Goal: Participate in discussion: Engage in conversation with other users on a specific topic

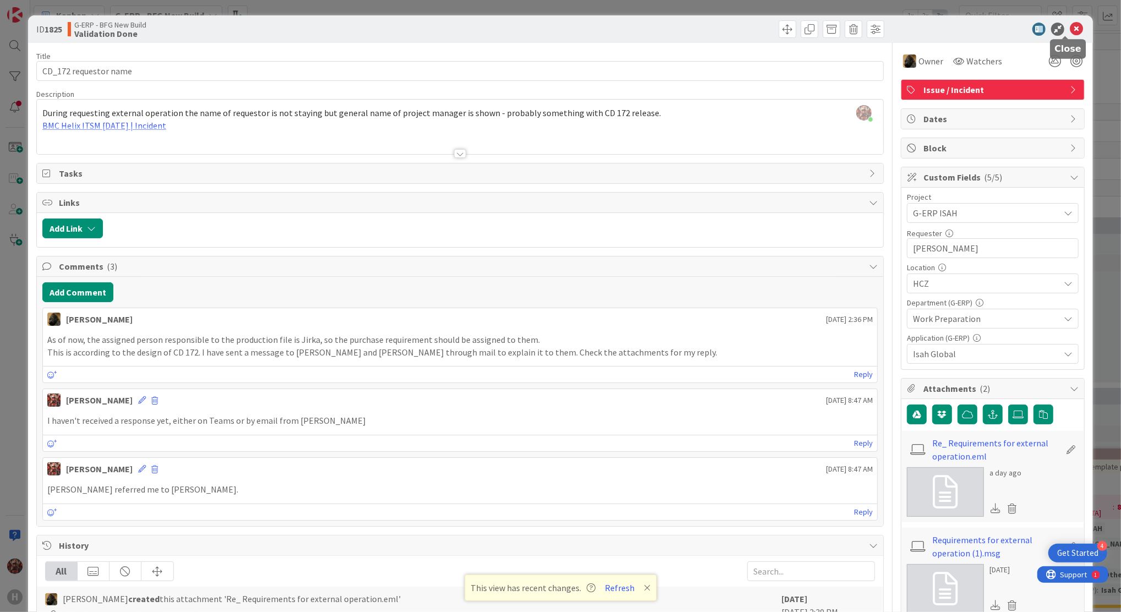
click at [1069, 28] on icon at bounding box center [1075, 29] width 13 height 13
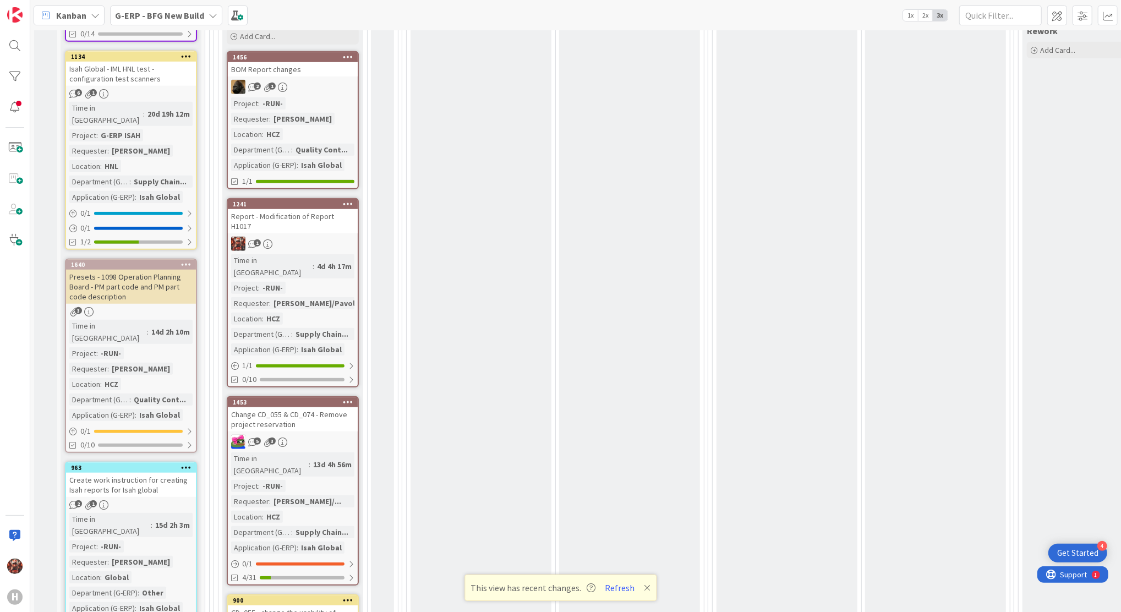
scroll to position [609, 0]
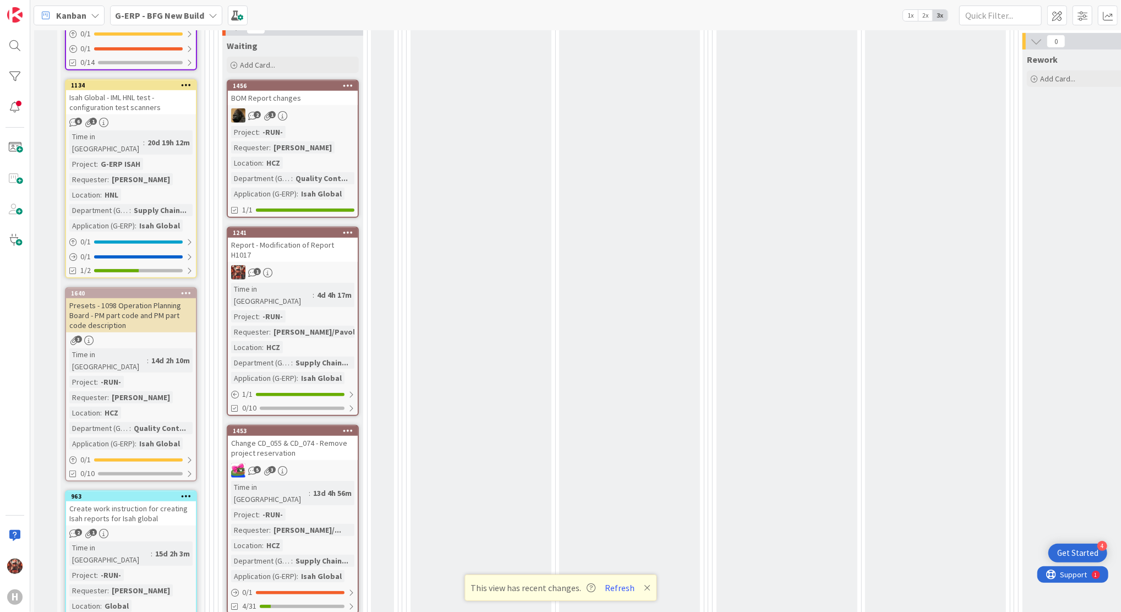
click at [273, 238] on div "Report - Modification of Report H1017" at bounding box center [293, 250] width 130 height 24
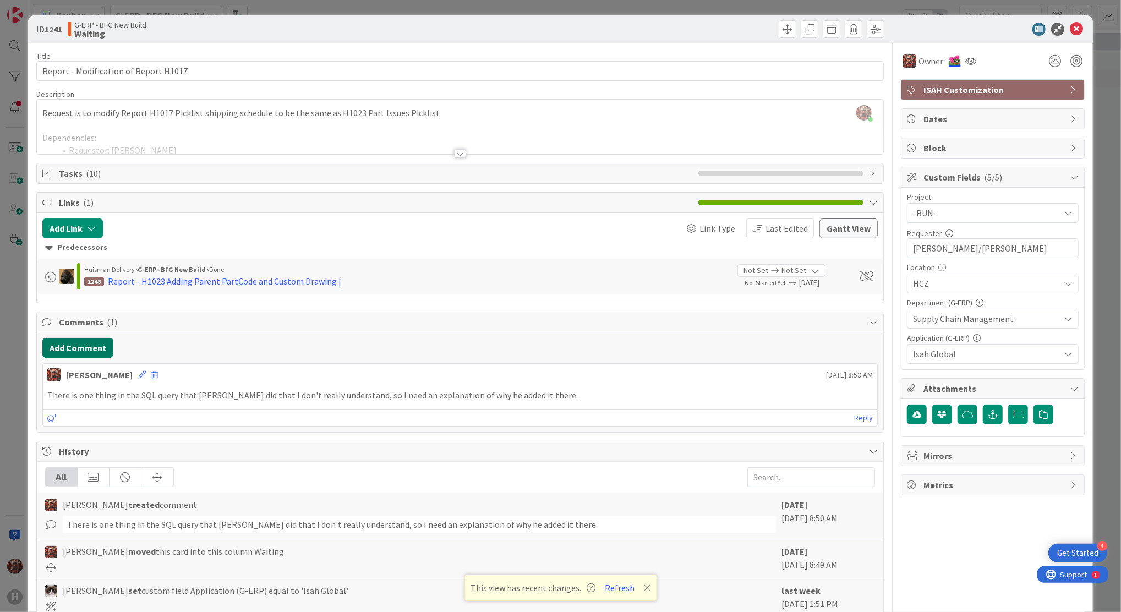
click at [97, 347] on button "Add Comment" at bounding box center [77, 348] width 71 height 20
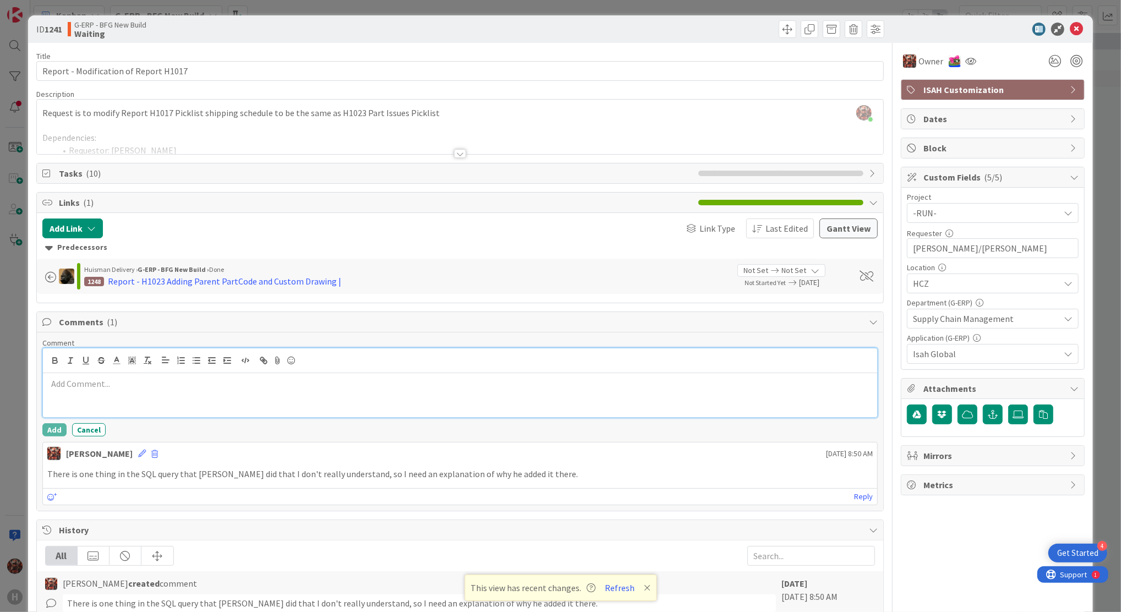
click at [251, 398] on div at bounding box center [460, 395] width 834 height 44
click at [49, 432] on button "Add" at bounding box center [54, 429] width 24 height 13
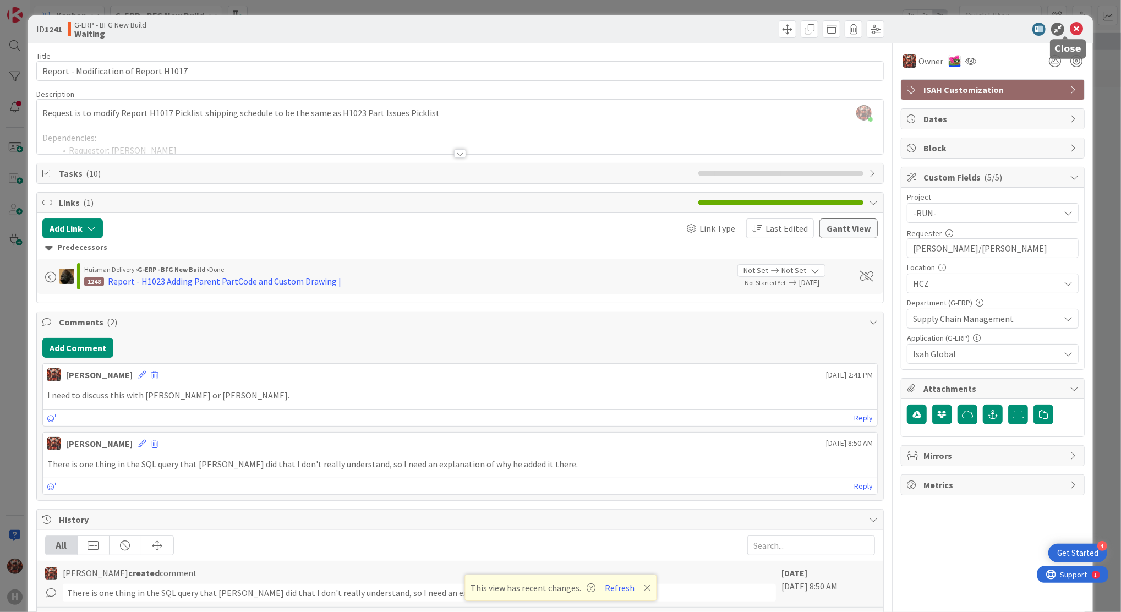
click at [1069, 25] on icon at bounding box center [1075, 29] width 13 height 13
